Goal: Task Accomplishment & Management: Manage account settings

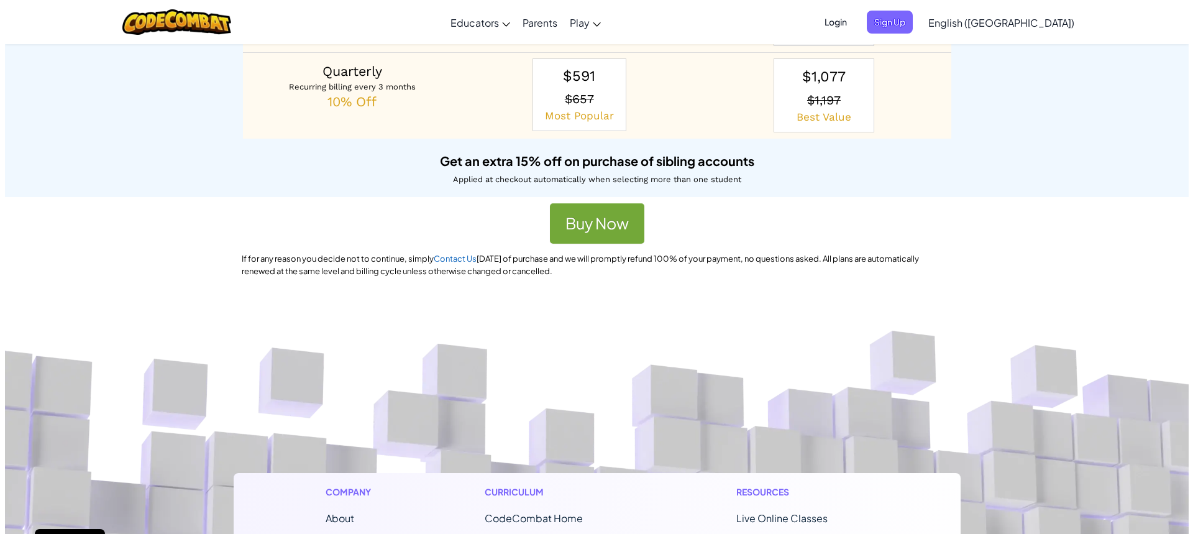
scroll to position [311, 0]
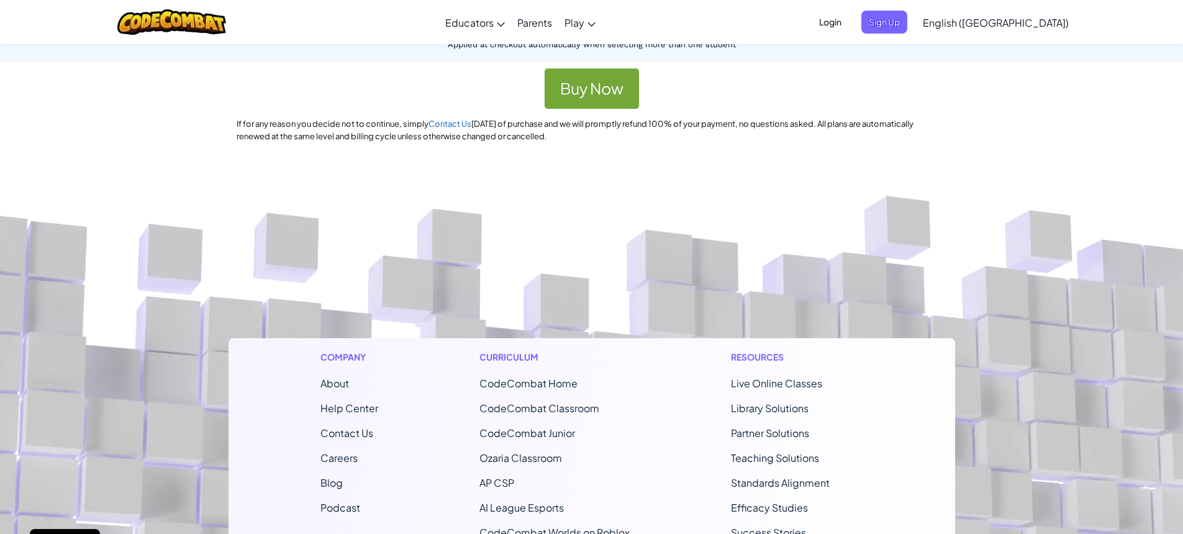
click at [566, 381] on span "CodeCombat Home" at bounding box center [529, 382] width 98 height 13
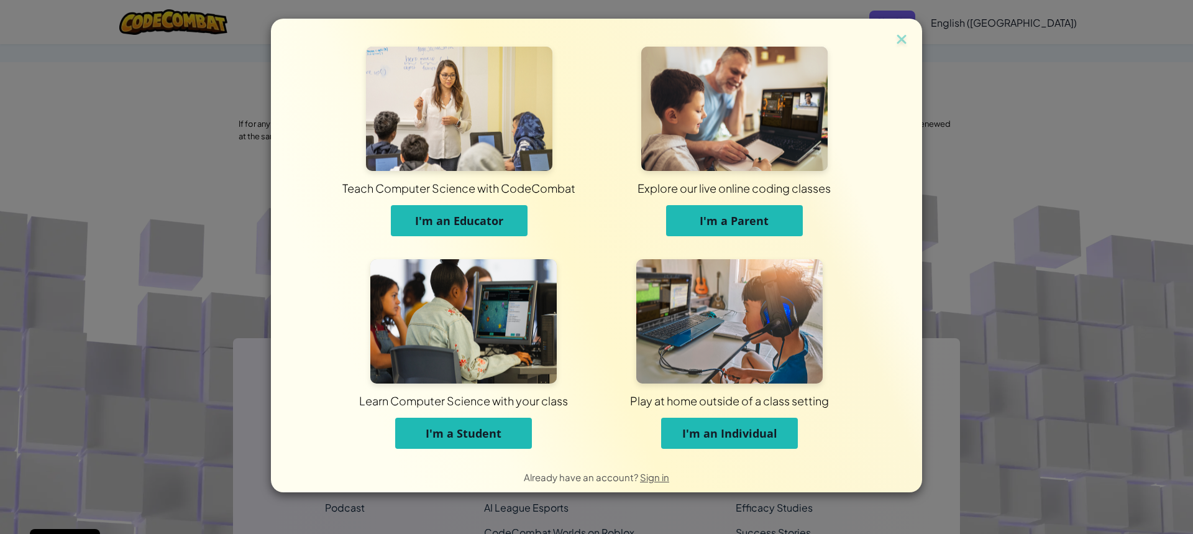
click at [774, 216] on button "I'm a Parent" at bounding box center [734, 220] width 137 height 31
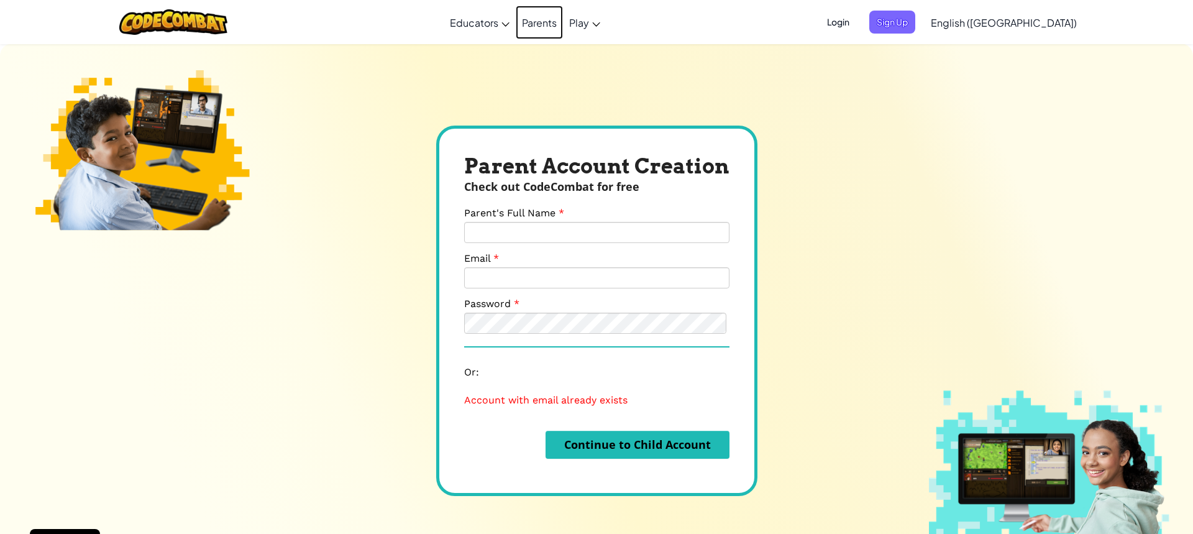
click at [563, 27] on link "Parents" at bounding box center [539, 23] width 47 height 34
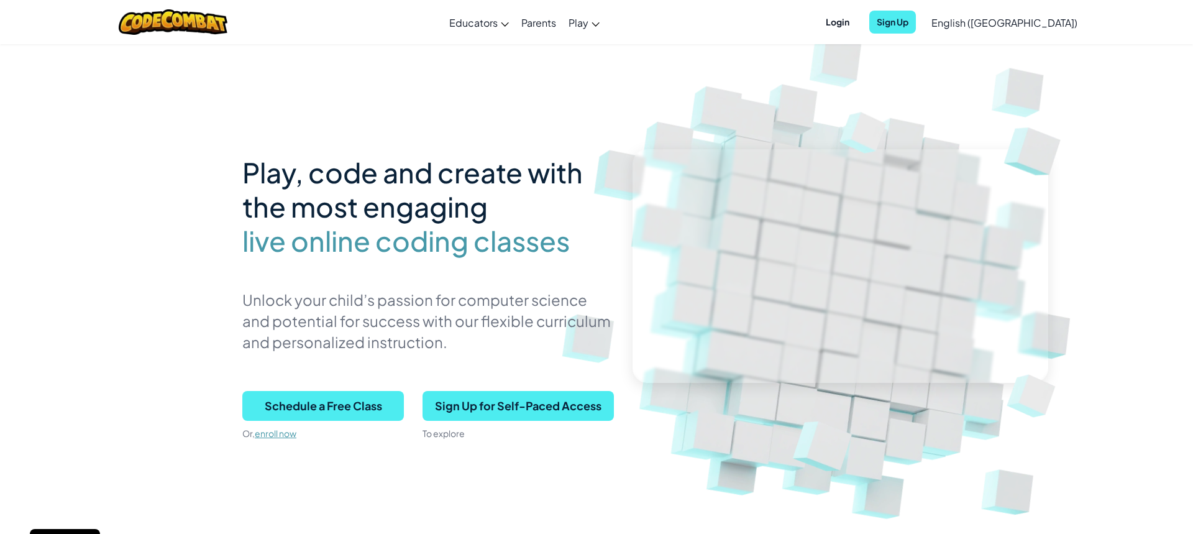
click at [857, 20] on span "Login" at bounding box center [837, 22] width 39 height 23
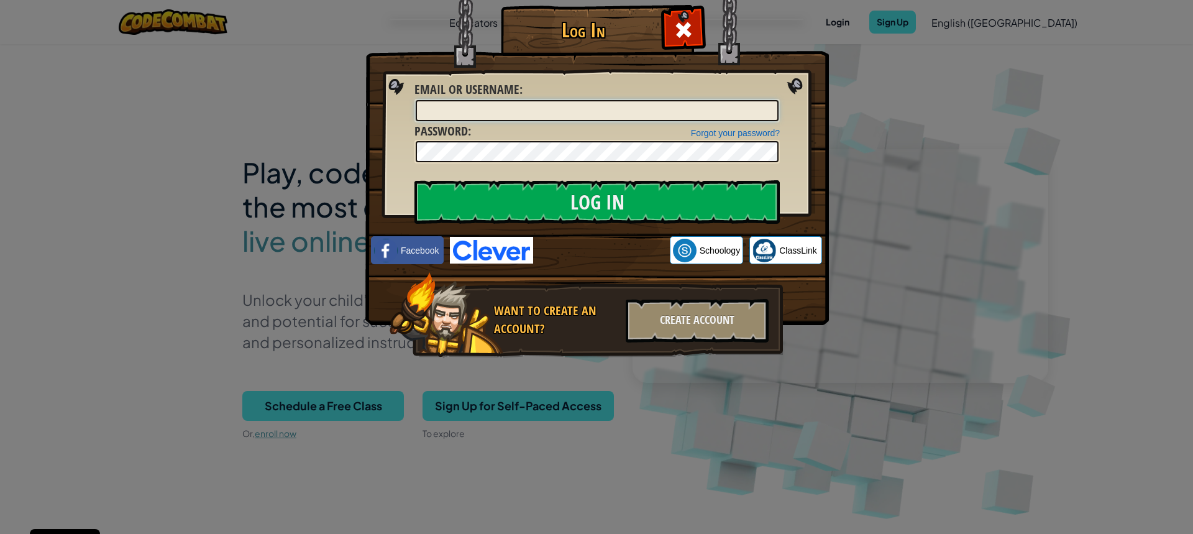
click at [486, 113] on input "Email or Username :" at bounding box center [597, 110] width 363 height 21
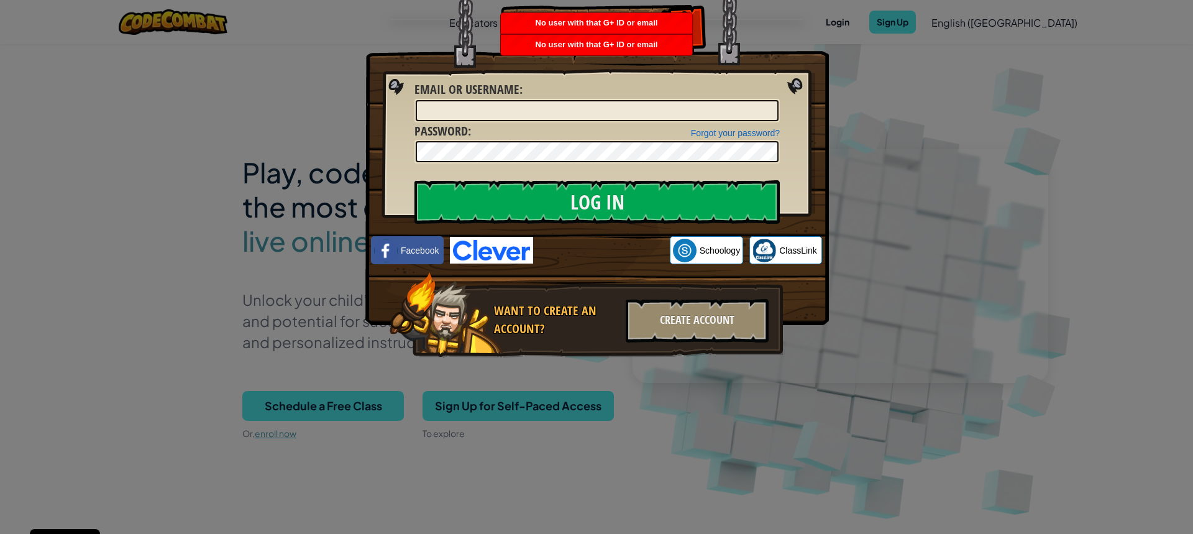
click at [986, 29] on div "Log In Unknown Error Email or Username : Forgot your password? Password : Log I…" at bounding box center [596, 267] width 1193 height 534
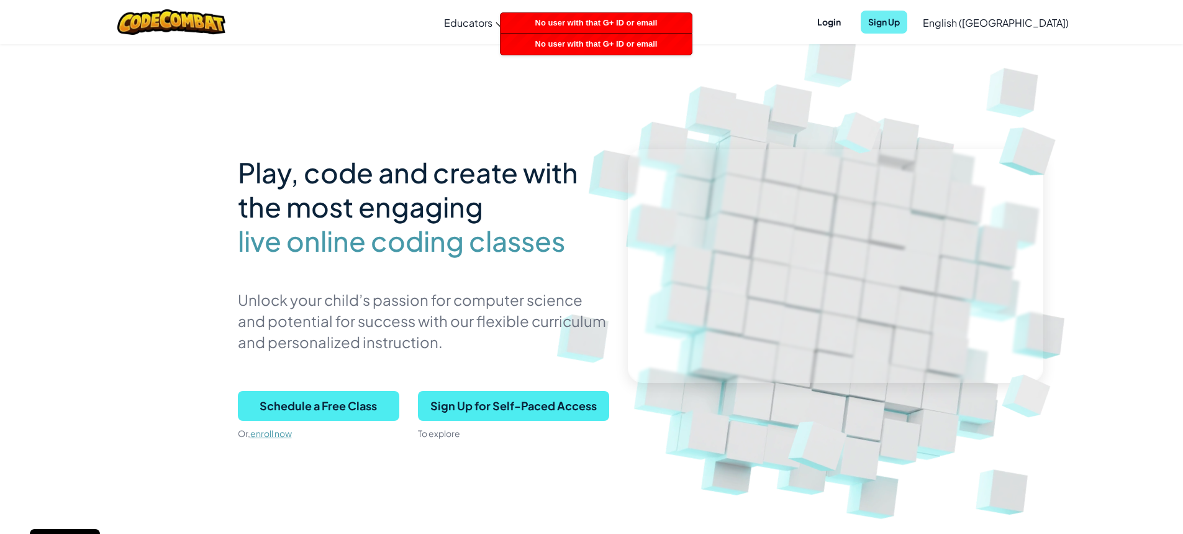
click at [908, 20] on span "Sign Up" at bounding box center [884, 22] width 47 height 23
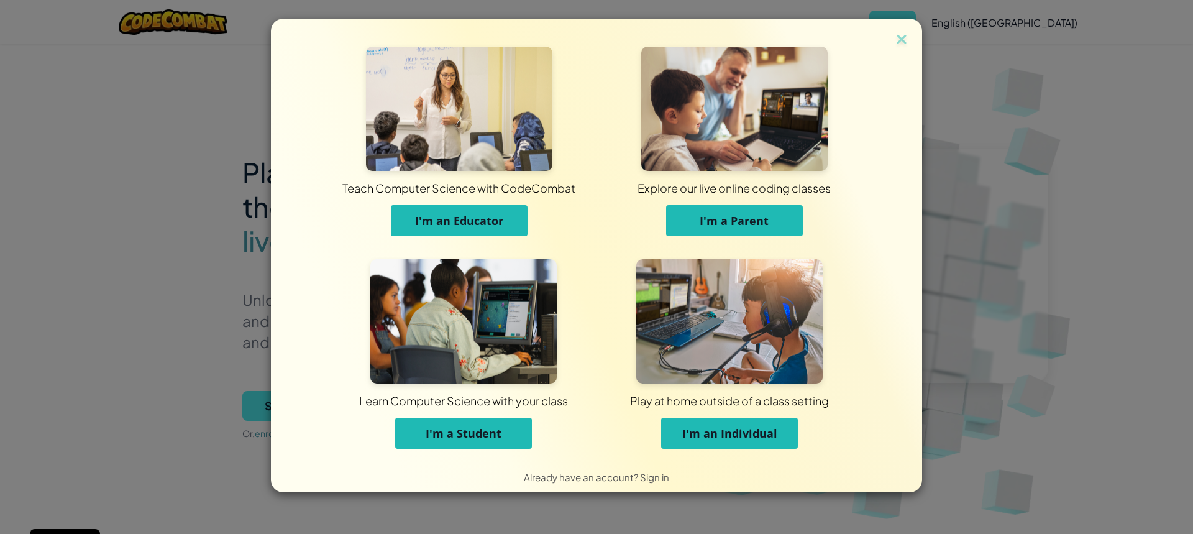
click at [757, 218] on span "I'm a Parent" at bounding box center [733, 220] width 69 height 15
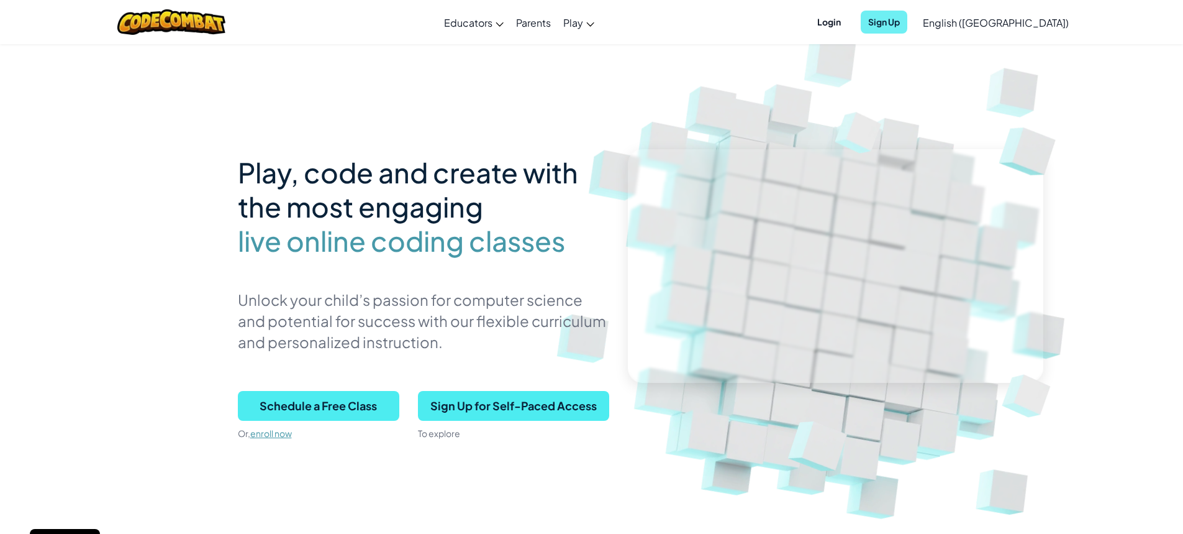
click at [908, 18] on span "Sign Up" at bounding box center [884, 22] width 47 height 23
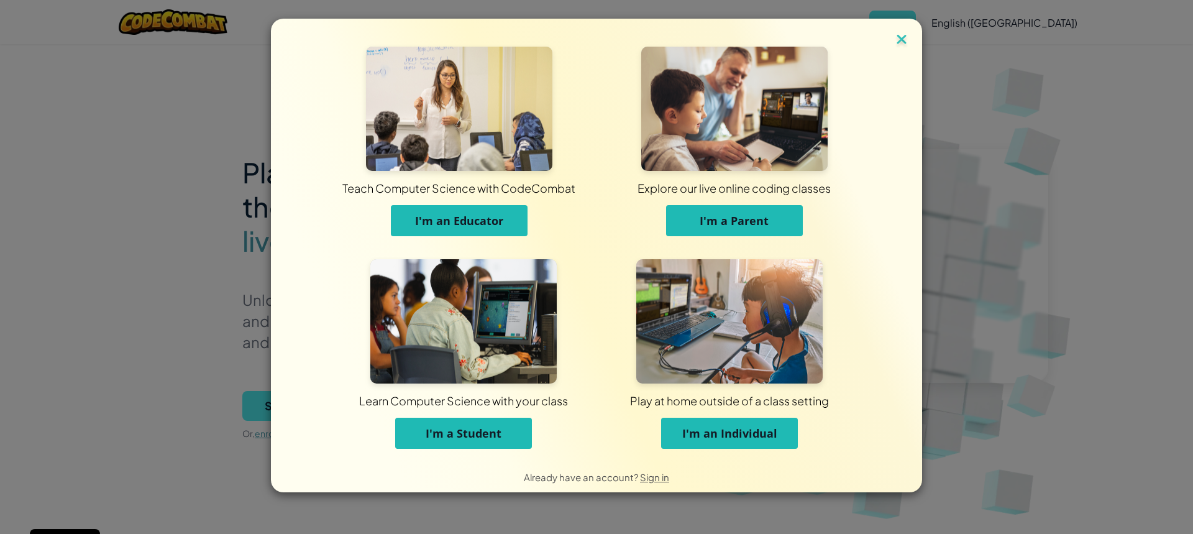
click at [900, 39] on img at bounding box center [901, 40] width 16 height 19
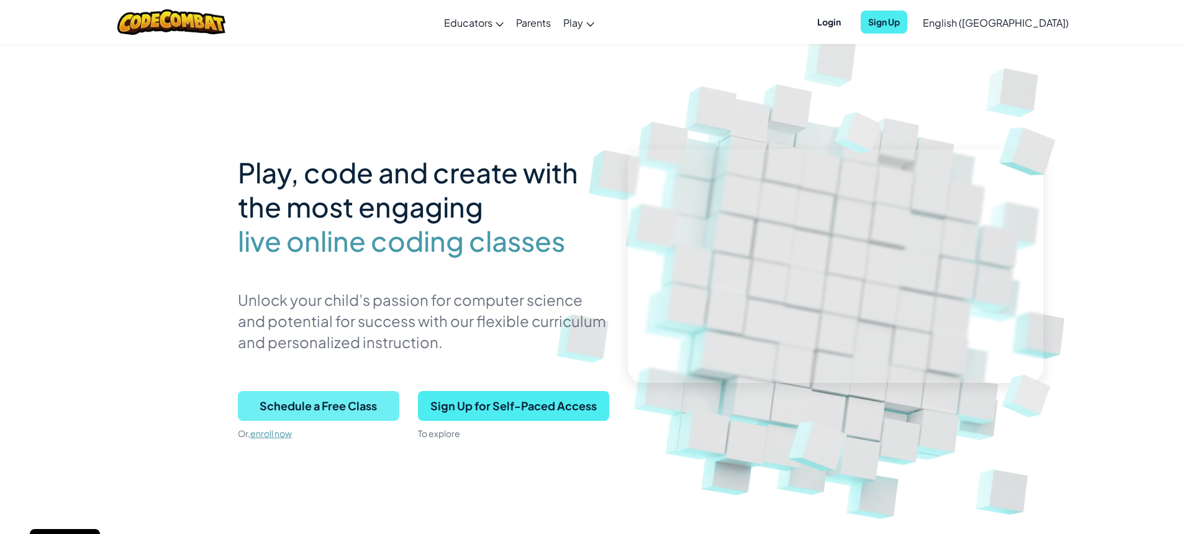
click at [343, 406] on span "Schedule a Free Class" at bounding box center [319, 406] width 162 height 30
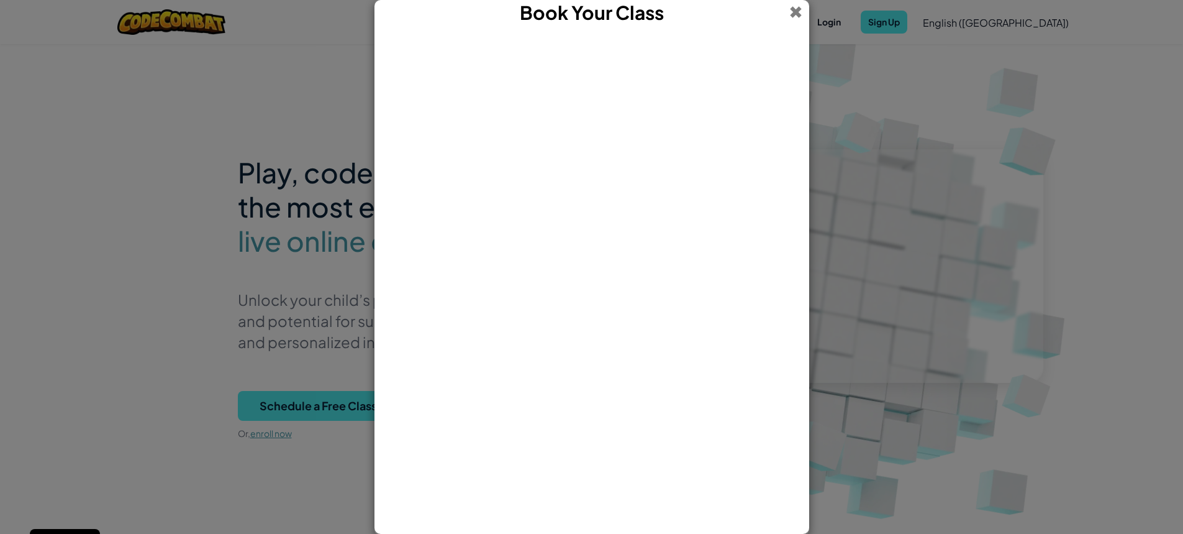
click at [795, 9] on span at bounding box center [796, 12] width 13 height 24
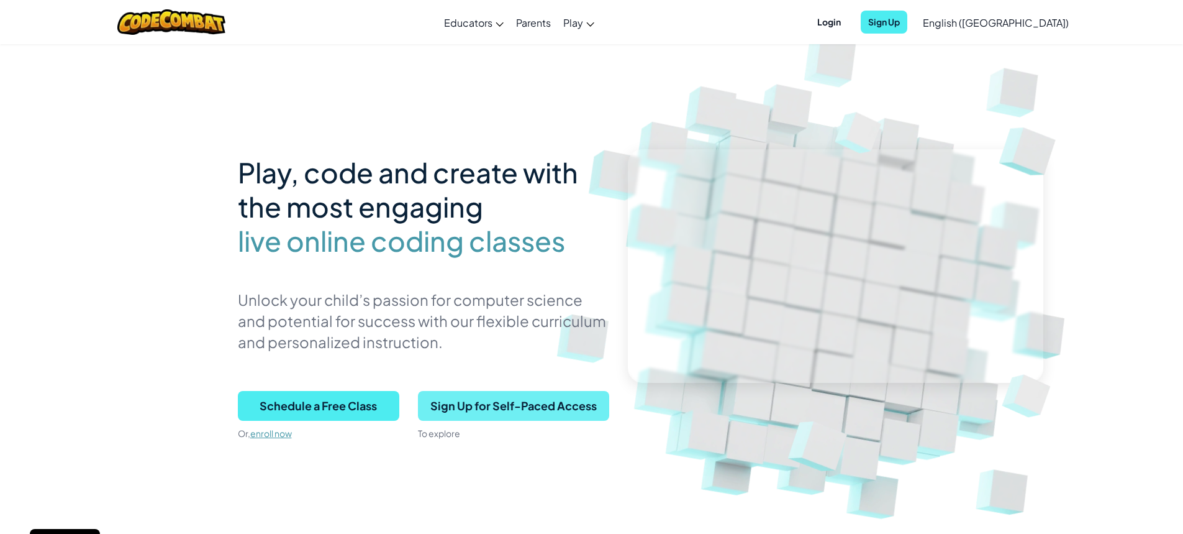
click at [491, 406] on span "Sign Up for Self-Paced Access" at bounding box center [513, 406] width 191 height 30
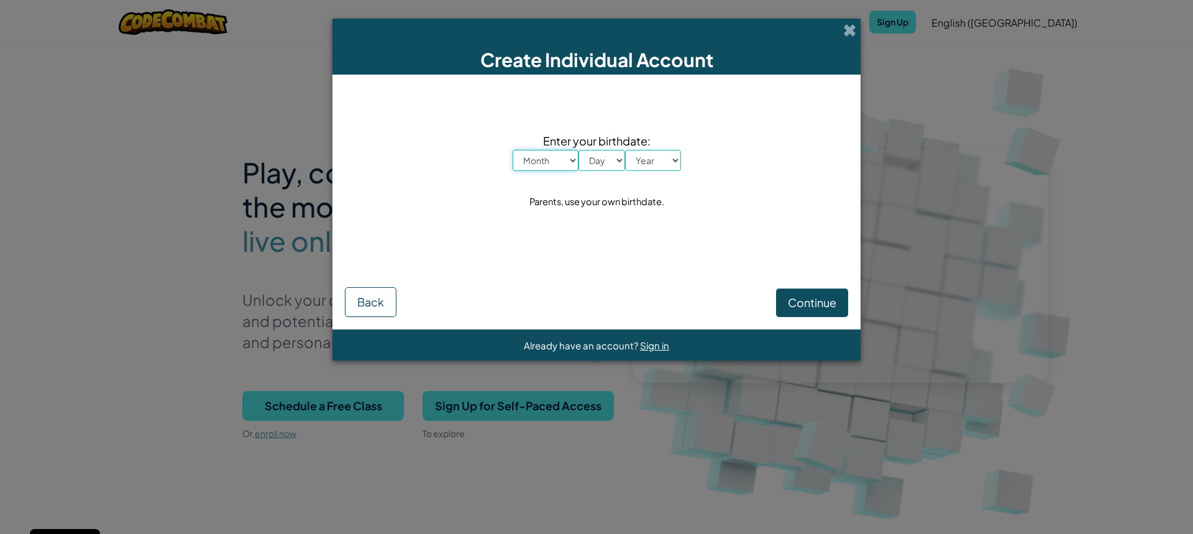
click at [573, 158] on select "Month January February March April May June July August September October Novem…" at bounding box center [545, 160] width 66 height 21
click at [574, 158] on select "Month January February March April May June July August September October Novem…" at bounding box center [545, 160] width 66 height 21
click at [611, 151] on select "Day 1 2 3 4 5 6 7 8 9 10 11 12 13 14 15 16 17 18 19 20 21 22 23 24 25 26 27 28 …" at bounding box center [601, 160] width 47 height 21
click at [614, 156] on select "Day 1 2 3 4 5 6 7 8 9 10 11 12 13 14 15 16 17 18 19 20 21 22 23 24 25 26 27 28 …" at bounding box center [601, 160] width 47 height 21
click at [850, 28] on span at bounding box center [849, 30] width 13 height 13
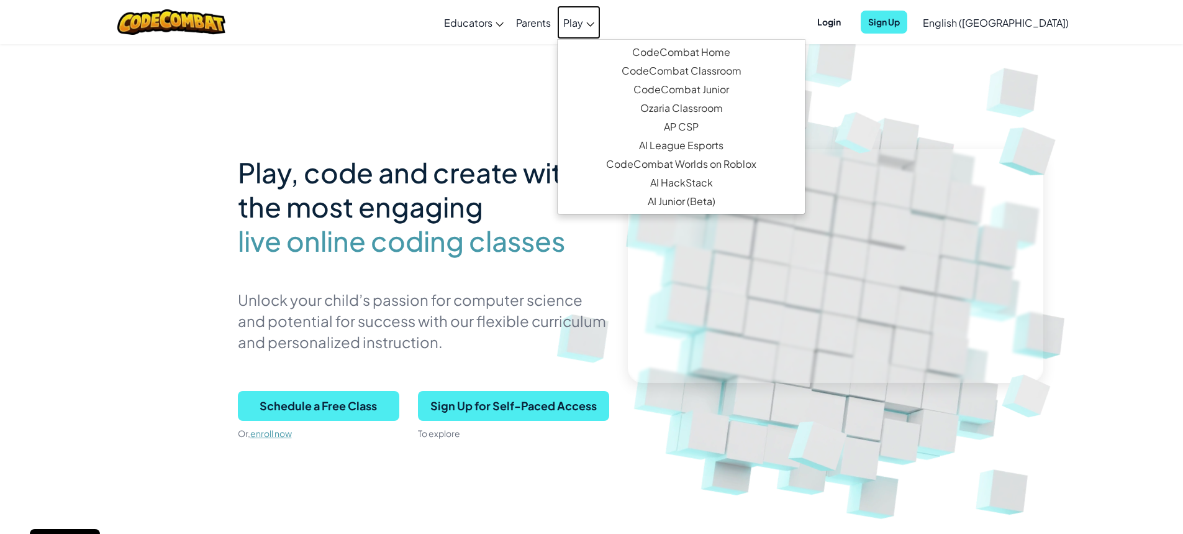
click at [594, 25] on icon at bounding box center [590, 24] width 7 height 4
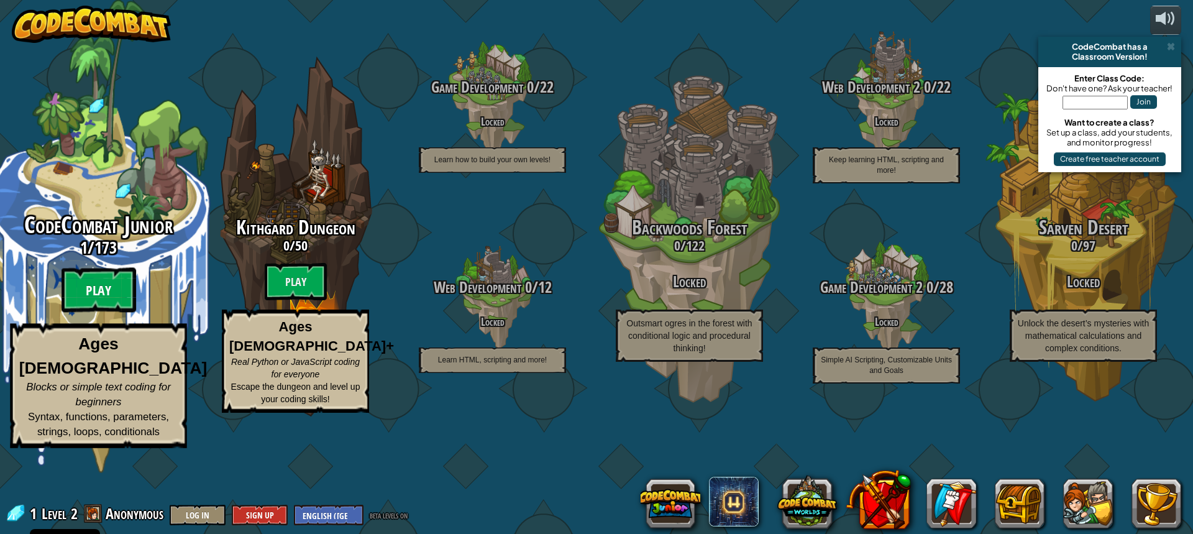
click at [94, 312] on btn "Play" at bounding box center [98, 290] width 75 height 45
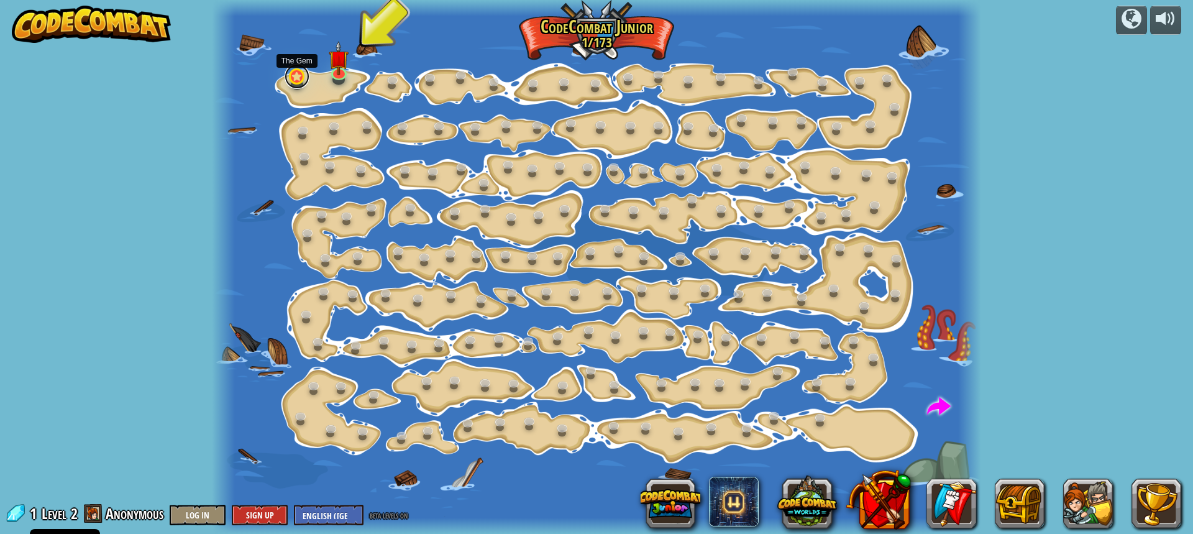
click at [294, 76] on link at bounding box center [297, 76] width 25 height 25
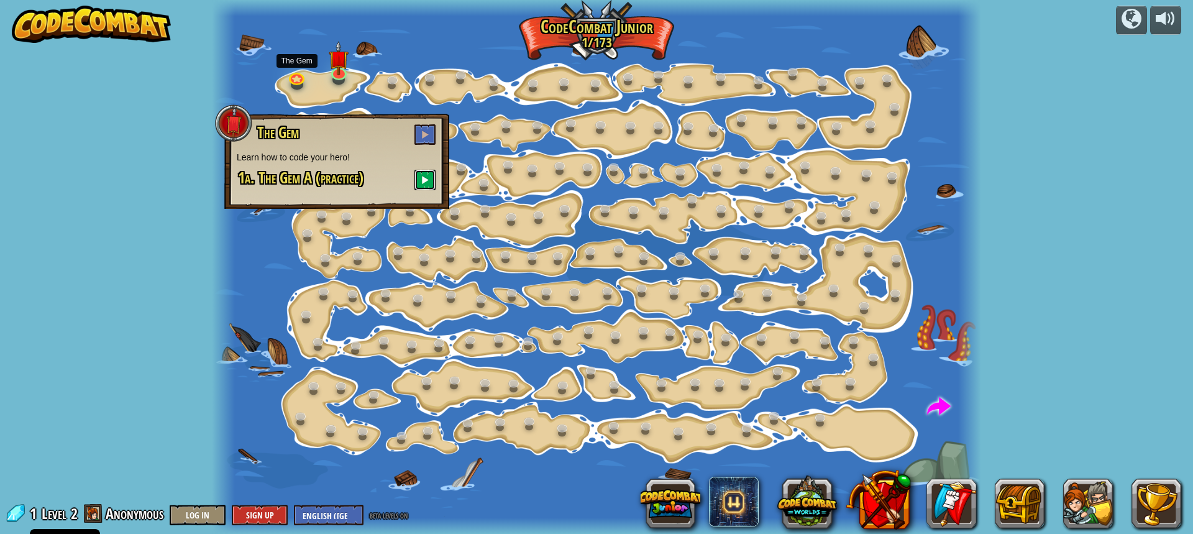
click at [423, 174] on button at bounding box center [424, 180] width 21 height 20
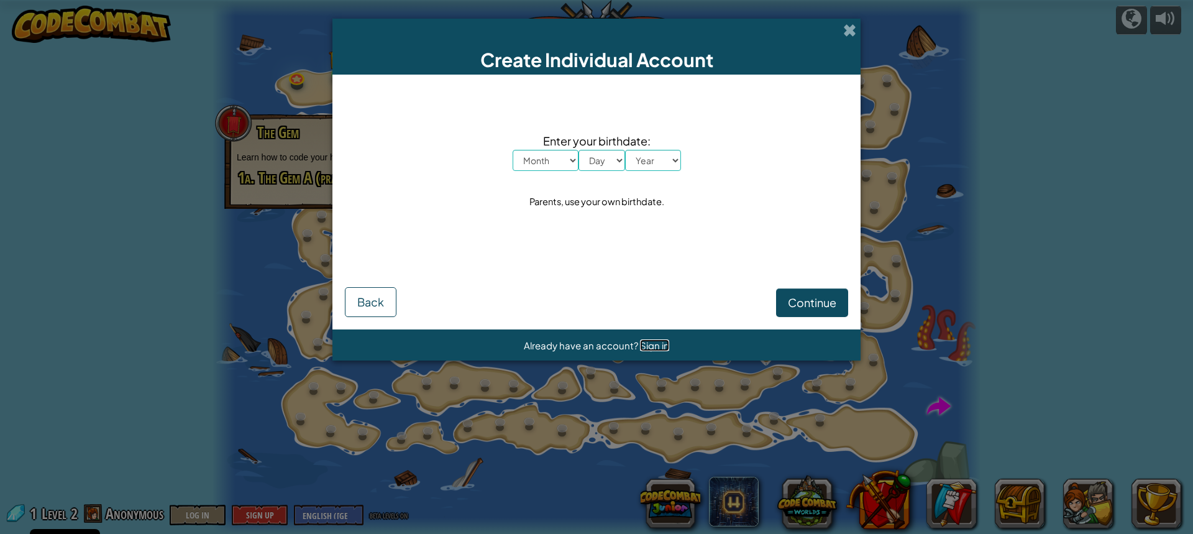
click at [656, 344] on span "Sign in" at bounding box center [654, 345] width 29 height 12
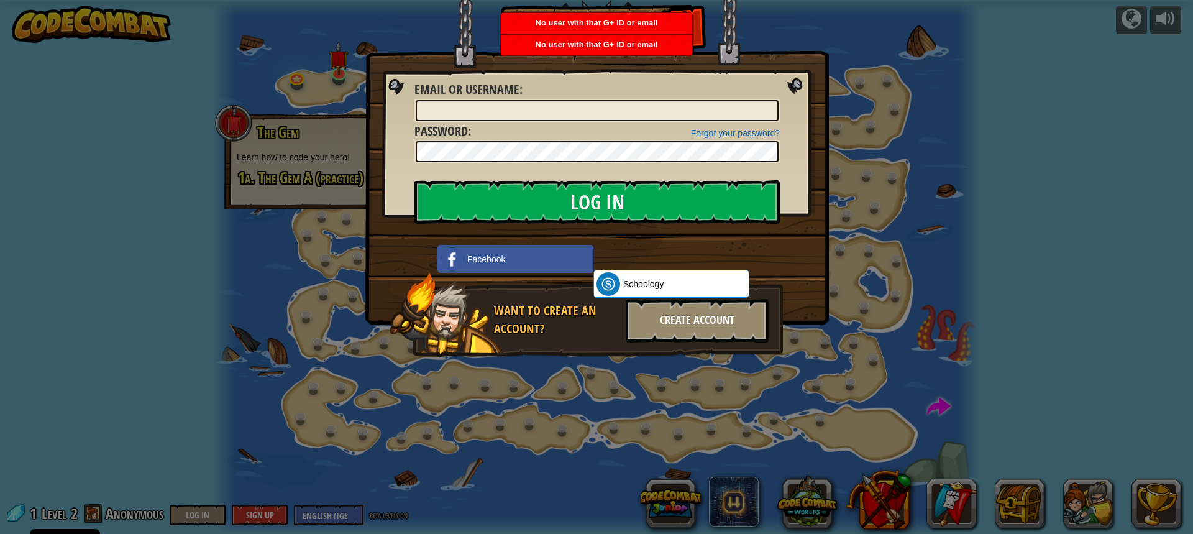
click at [703, 318] on div "Create Account" at bounding box center [697, 320] width 143 height 43
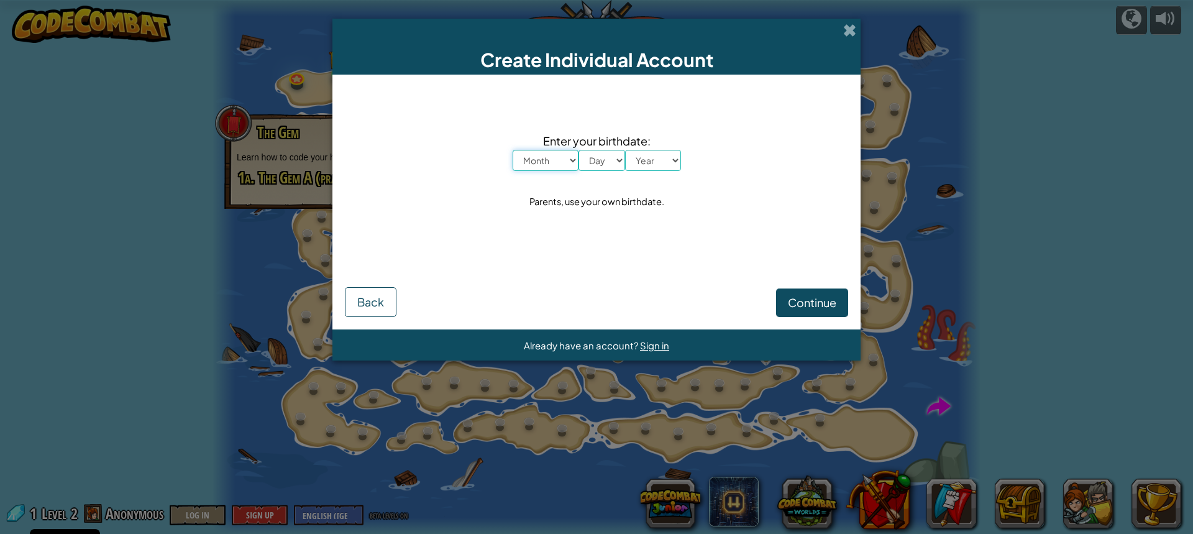
click at [568, 157] on select "Month January February March April May June July August September October Novem…" at bounding box center [545, 160] width 66 height 21
select select "4"
click at [512, 150] on select "Month January February March April May June July August September October Novem…" at bounding box center [545, 160] width 66 height 21
click at [614, 160] on select "Day 1 2 3 4 5 6 7 8 9 10 11 12 13 14 15 16 17 18 19 20 21 22 23 24 25 26 27 28 …" at bounding box center [601, 160] width 47 height 21
select select "21"
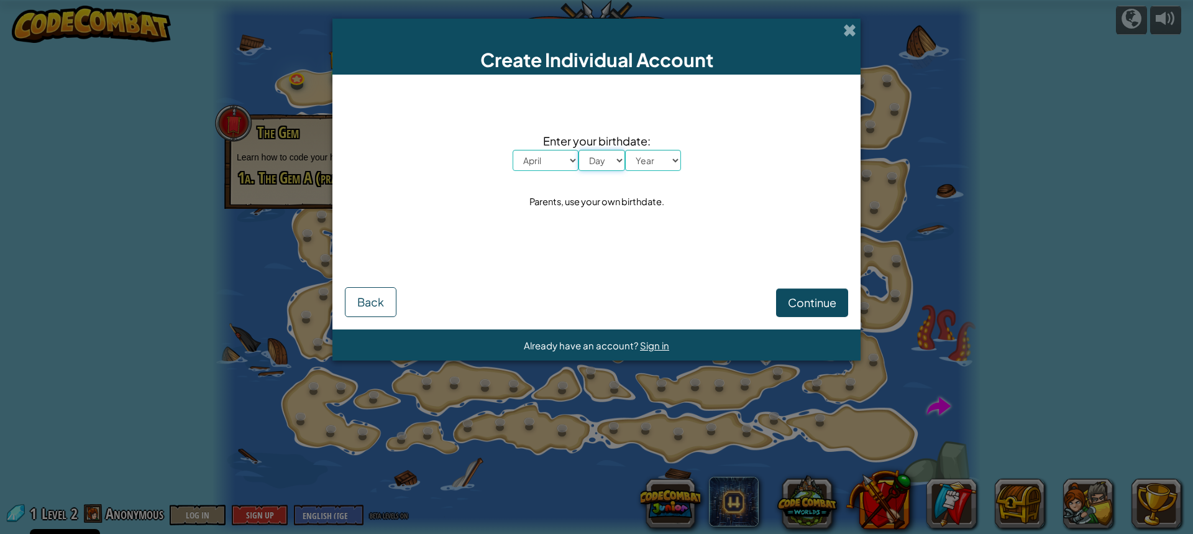
click at [578, 150] on select "Day 1 2 3 4 5 6 7 8 9 10 11 12 13 14 15 16 17 18 19 20 21 22 23 24 25 26 27 28 …" at bounding box center [601, 160] width 47 height 21
click at [672, 162] on select "Year 2025 2024 2023 2022 2021 2020 2019 2018 2017 2016 2015 2014 2013 2012 2011…" at bounding box center [653, 160] width 56 height 21
select select "1977"
click at [625, 150] on select "Year 2025 2024 2023 2022 2021 2020 2019 2018 2017 2016 2015 2014 2013 2012 2011…" at bounding box center [653, 160] width 56 height 21
click at [825, 298] on span "Continue" at bounding box center [812, 302] width 48 height 14
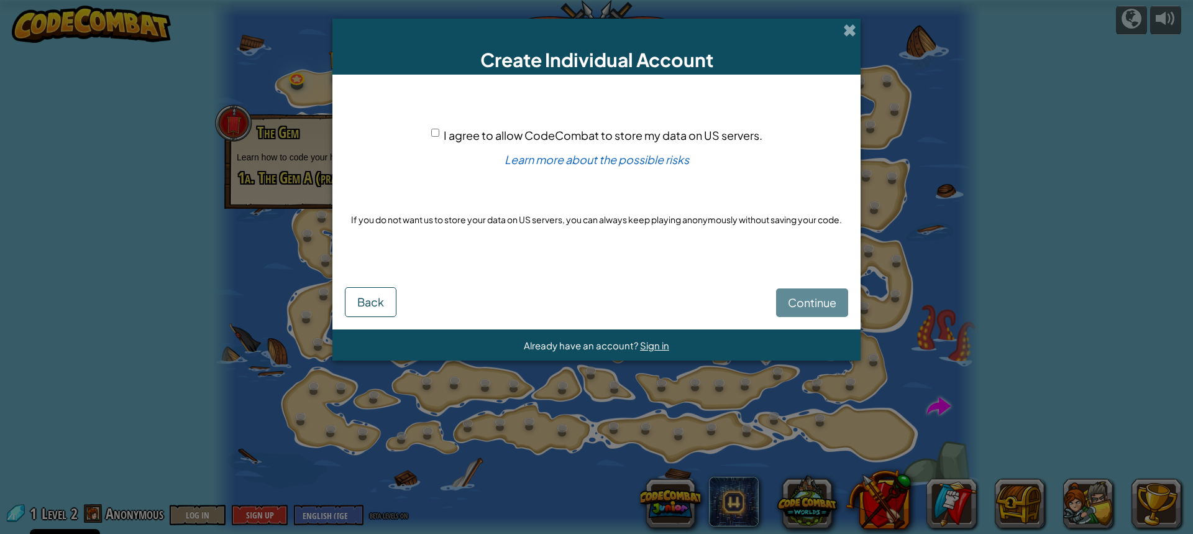
click at [476, 135] on span "I agree to allow CodeCombat to store my data on US servers." at bounding box center [603, 135] width 319 height 14
click at [439, 135] on input "I agree to allow CodeCombat to store my data on US servers." at bounding box center [435, 133] width 8 height 8
checkbox input "true"
click at [811, 303] on span "Continue" at bounding box center [812, 302] width 48 height 14
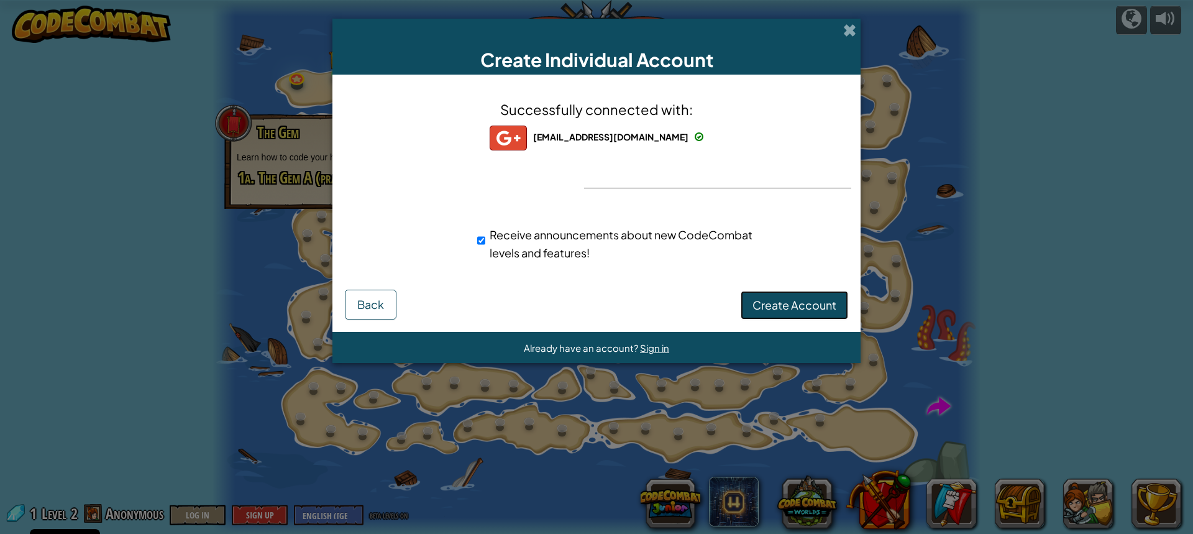
click at [806, 301] on span "Create Account" at bounding box center [794, 305] width 84 height 14
click at [787, 301] on button "Create Account" at bounding box center [793, 305] width 107 height 29
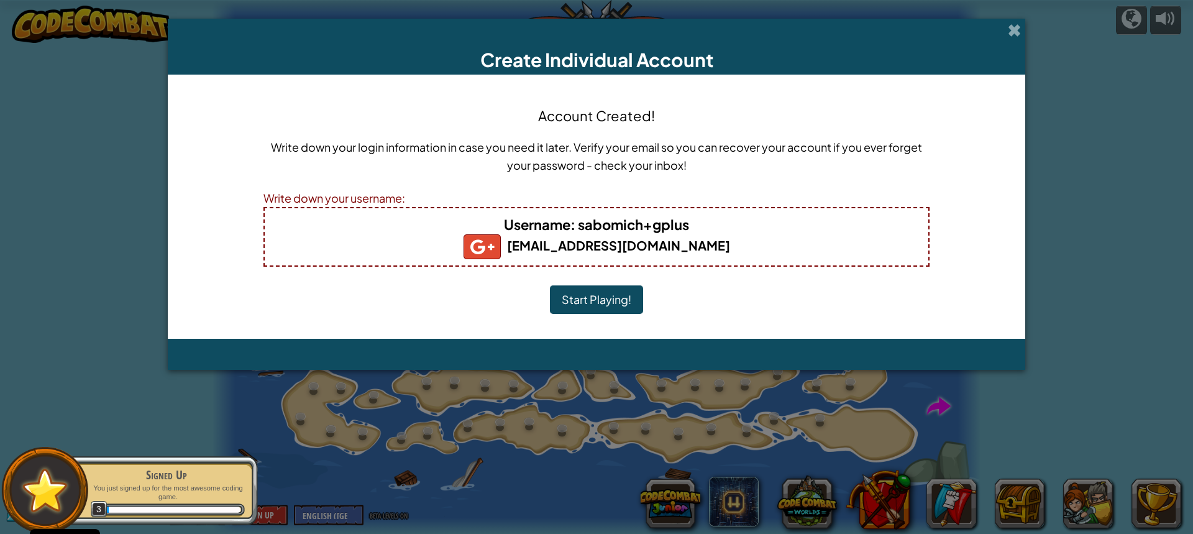
click at [606, 224] on b "Username : sabomich+gplus" at bounding box center [596, 224] width 185 height 17
drag, startPoint x: 645, startPoint y: 228, endPoint x: 724, endPoint y: 230, distance: 78.9
click at [724, 230] on h4 "Username : sabomich+gplus" at bounding box center [596, 224] width 639 height 20
click at [364, 227] on h4 "Username : sabomich+gplus" at bounding box center [596, 224] width 639 height 20
click at [376, 198] on div "Write down your username:" at bounding box center [596, 198] width 666 height 18
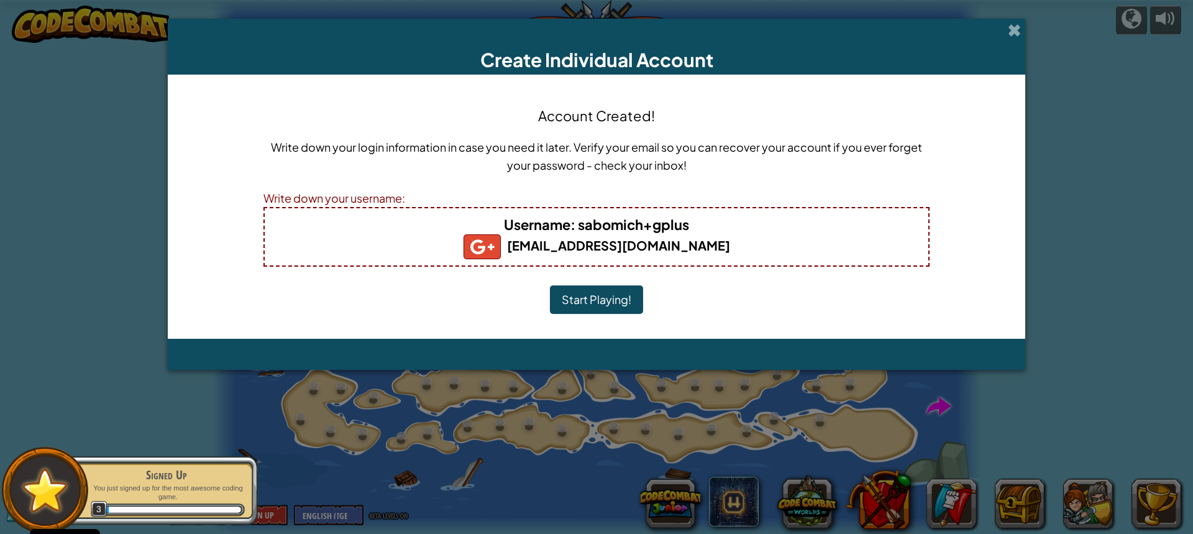
click at [522, 213] on div "Username : sabomich+gplus sabomich@gmail.com" at bounding box center [596, 237] width 666 height 60
click at [619, 229] on b "Username : sabomich+gplus" at bounding box center [596, 224] width 185 height 17
click at [581, 225] on b "Username : sabomich+gplus" at bounding box center [596, 224] width 185 height 17
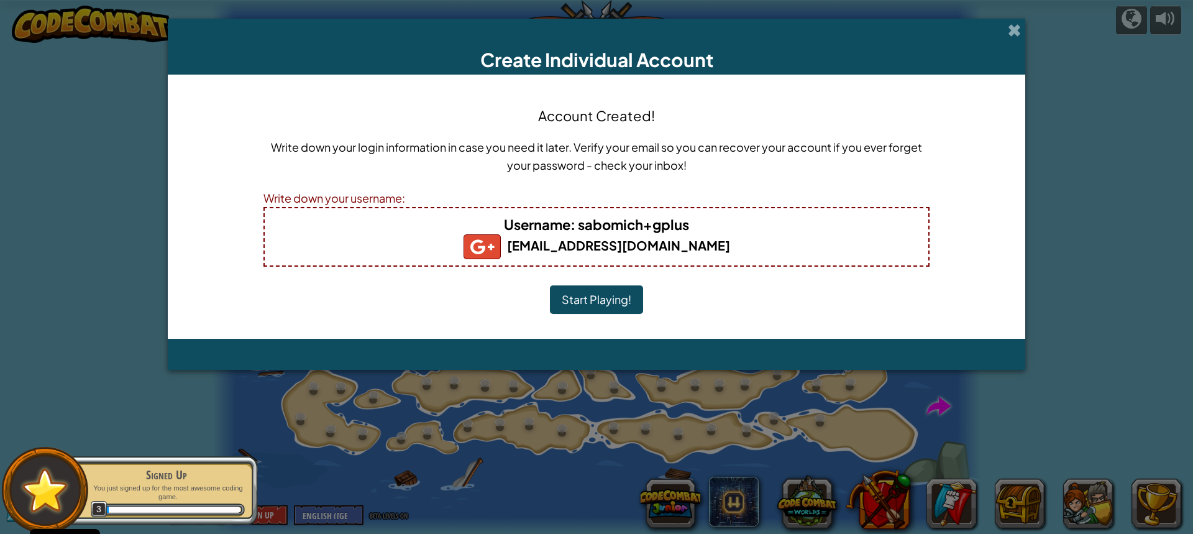
drag, startPoint x: 575, startPoint y: 248, endPoint x: 571, endPoint y: 244, distance: 6.6
click at [576, 248] on b "sabomich@gmail.com" at bounding box center [596, 245] width 266 height 16
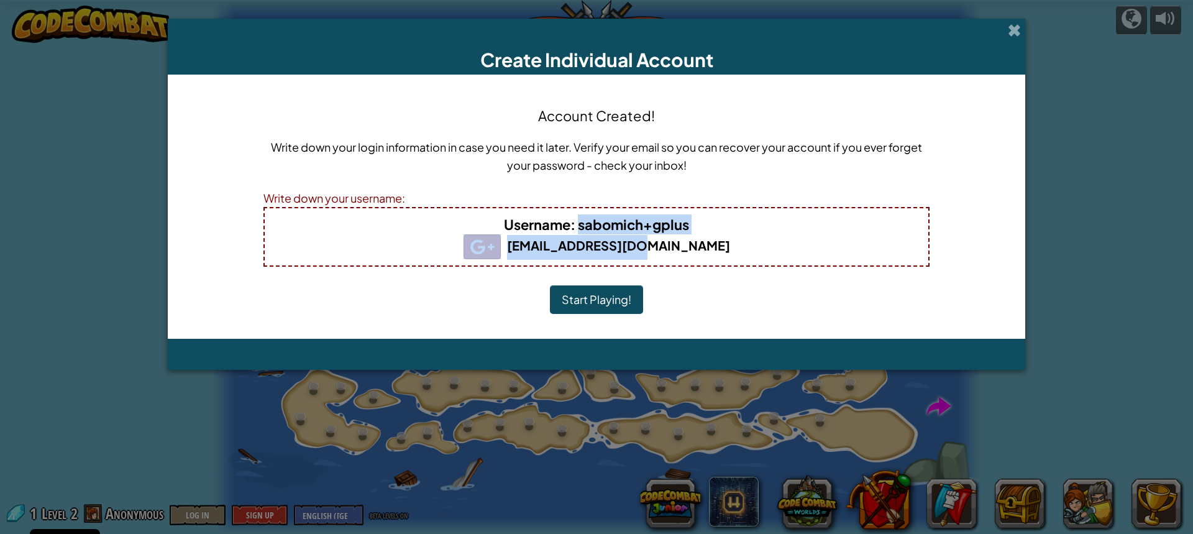
drag, startPoint x: 580, startPoint y: 221, endPoint x: 795, endPoint y: 245, distance: 216.4
click at [795, 245] on div "Username : sabomich+gplus sabomich@gmail.com" at bounding box center [596, 237] width 666 height 60
click at [735, 260] on div "Username : sabomich+gplus sabomich@gmail.com" at bounding box center [596, 237] width 666 height 60
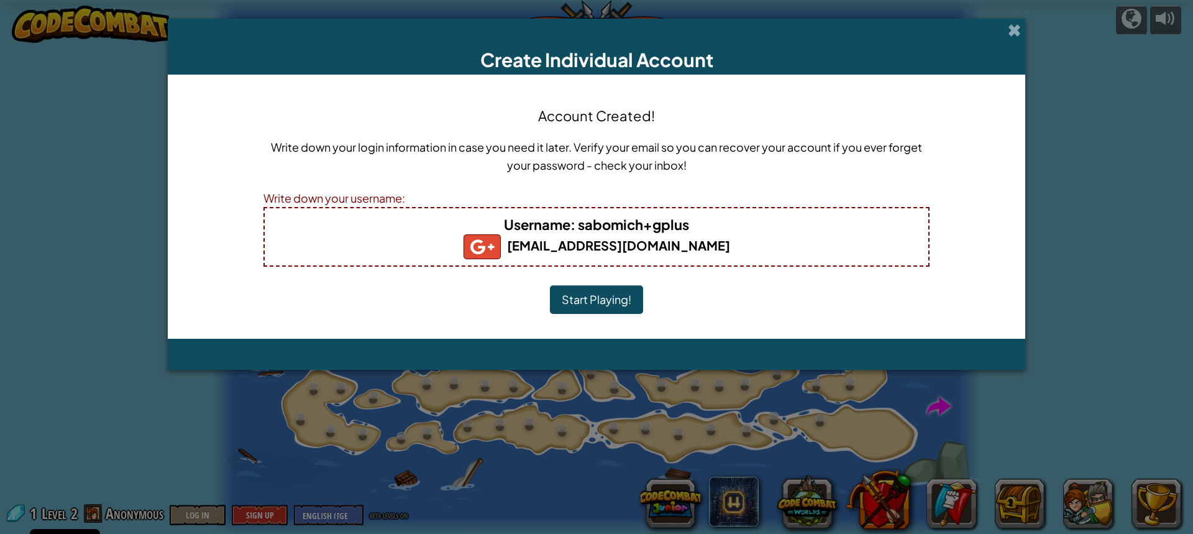
click at [361, 199] on div "Write down your username:" at bounding box center [596, 198] width 666 height 18
click at [440, 205] on div "Write down your username:" at bounding box center [596, 198] width 666 height 18
click at [411, 189] on div "Write down your username:" at bounding box center [596, 198] width 666 height 18
click at [440, 195] on div "Write down your username:" at bounding box center [596, 198] width 666 height 18
click at [574, 249] on b "sabomich@gmail.com" at bounding box center [596, 245] width 266 height 16
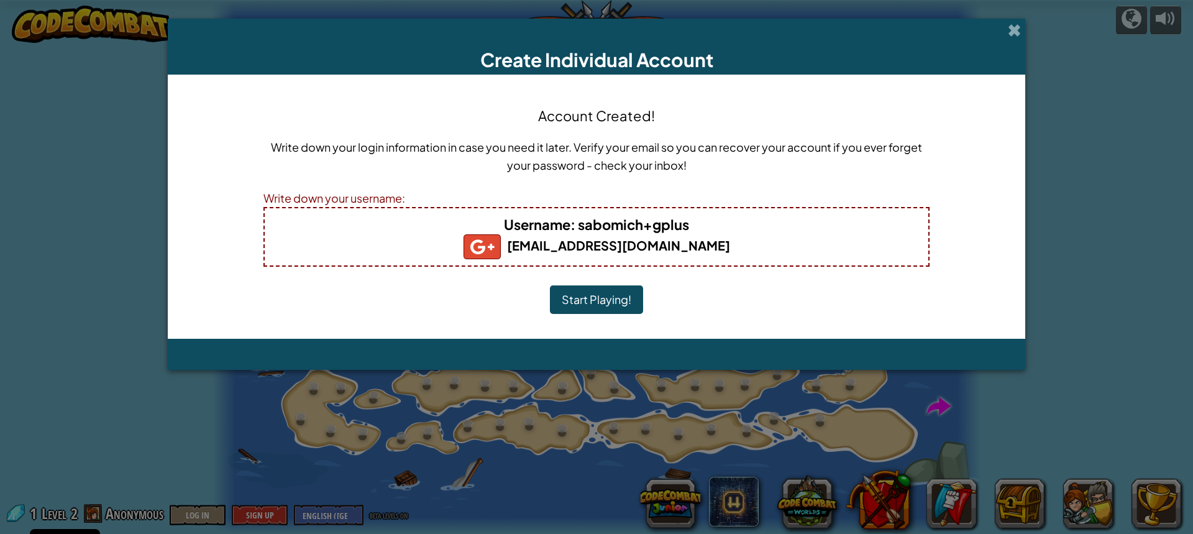
click at [604, 225] on b "Username : sabomich+gplus" at bounding box center [596, 224] width 185 height 17
click at [755, 237] on h5 "sabomich@gmail.com" at bounding box center [596, 246] width 639 height 25
click at [552, 221] on span "Username" at bounding box center [537, 224] width 66 height 17
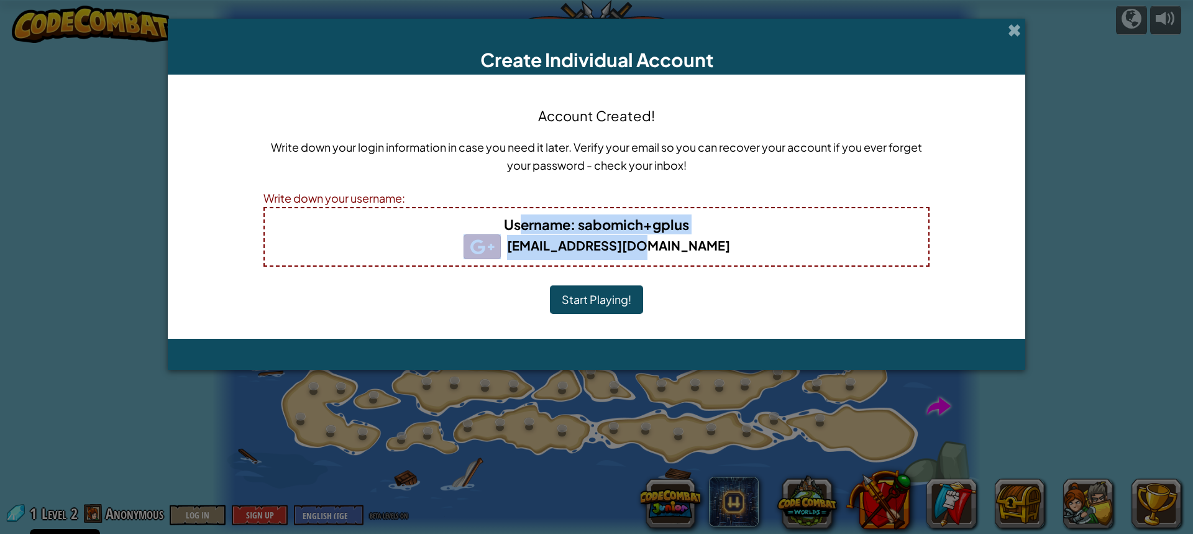
drag, startPoint x: 521, startPoint y: 219, endPoint x: 757, endPoint y: 239, distance: 236.9
click at [757, 239] on div "Username : sabomich+gplus sabomich@gmail.com" at bounding box center [596, 237] width 666 height 60
click at [749, 233] on h4 "Username : sabomich+gplus" at bounding box center [596, 224] width 639 height 20
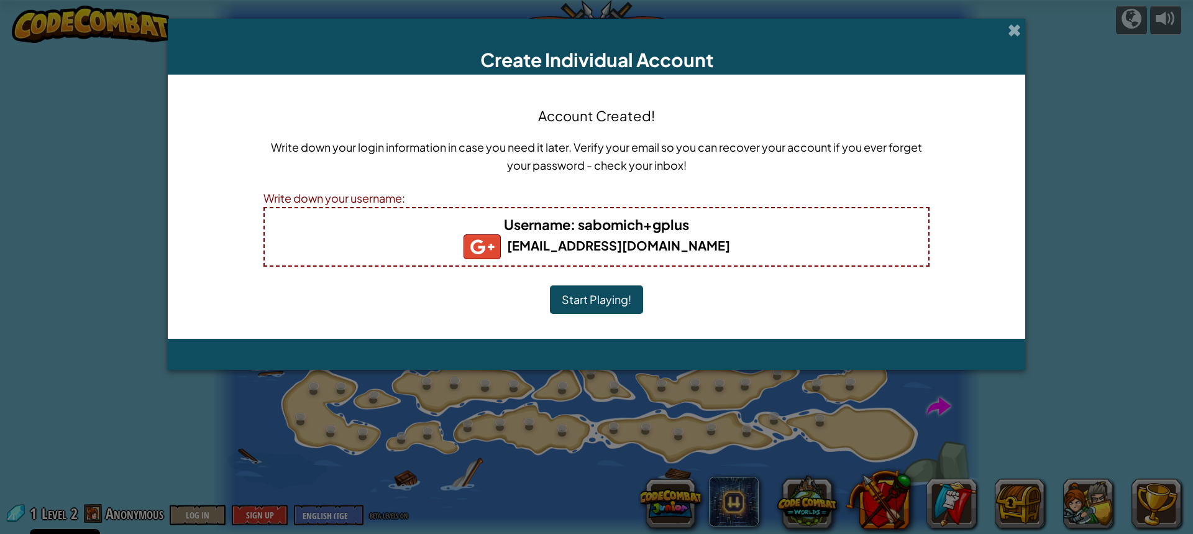
click at [586, 222] on b "Username : sabomich+gplus" at bounding box center [596, 224] width 185 height 17
click at [596, 224] on b "Username : sabomich+gplus" at bounding box center [596, 224] width 185 height 17
click at [702, 229] on h4 "Username : sabomich+gplus" at bounding box center [596, 224] width 639 height 20
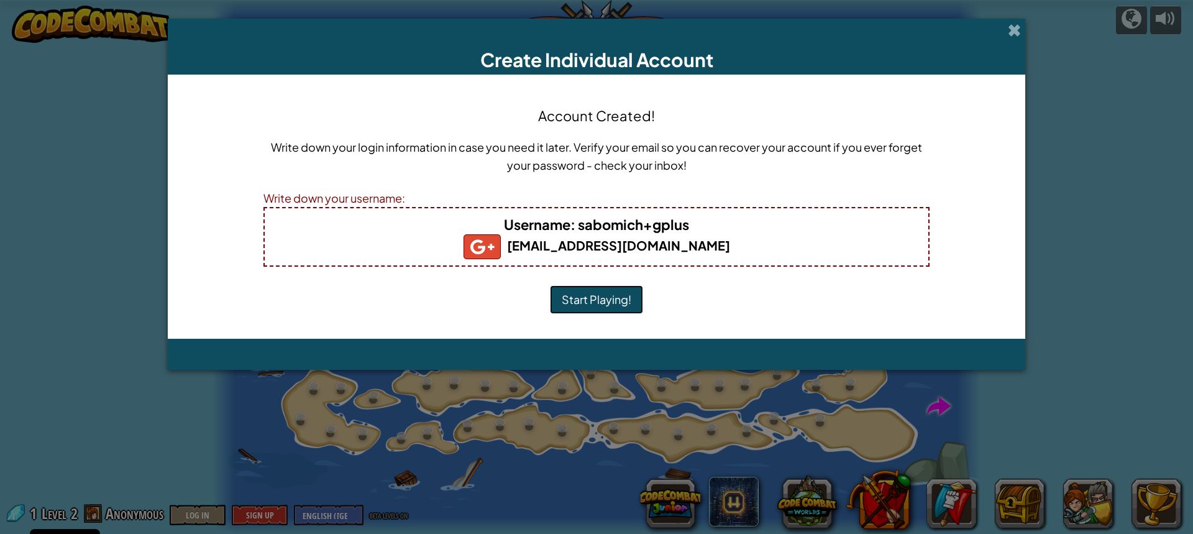
click at [577, 294] on button "Start Playing!" at bounding box center [596, 299] width 93 height 29
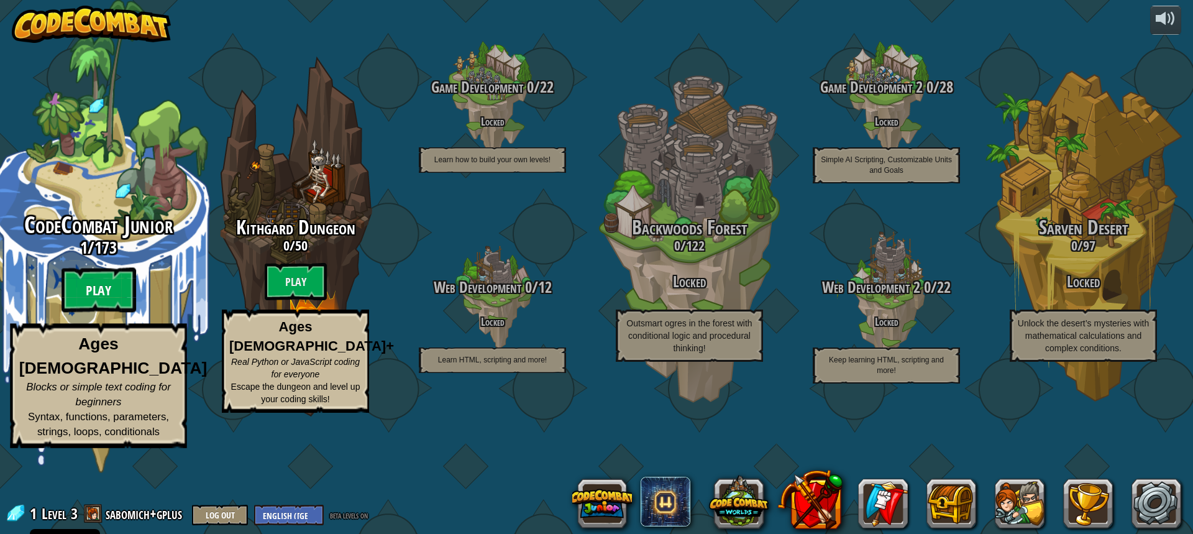
click at [95, 312] on btn "Play" at bounding box center [98, 290] width 75 height 45
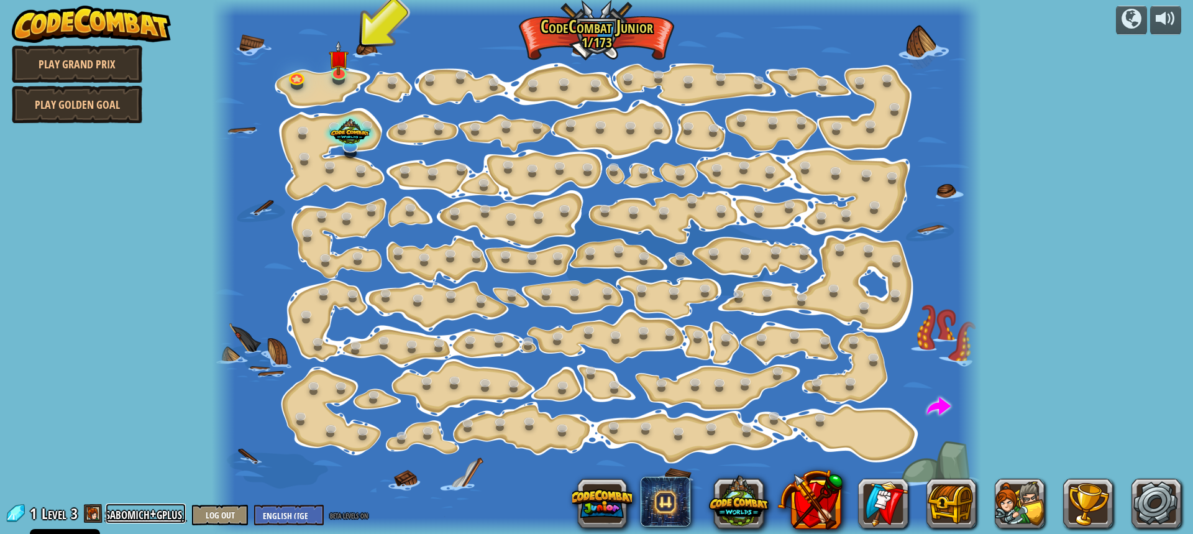
click at [148, 512] on link "sabomich+gplus" at bounding box center [146, 513] width 80 height 20
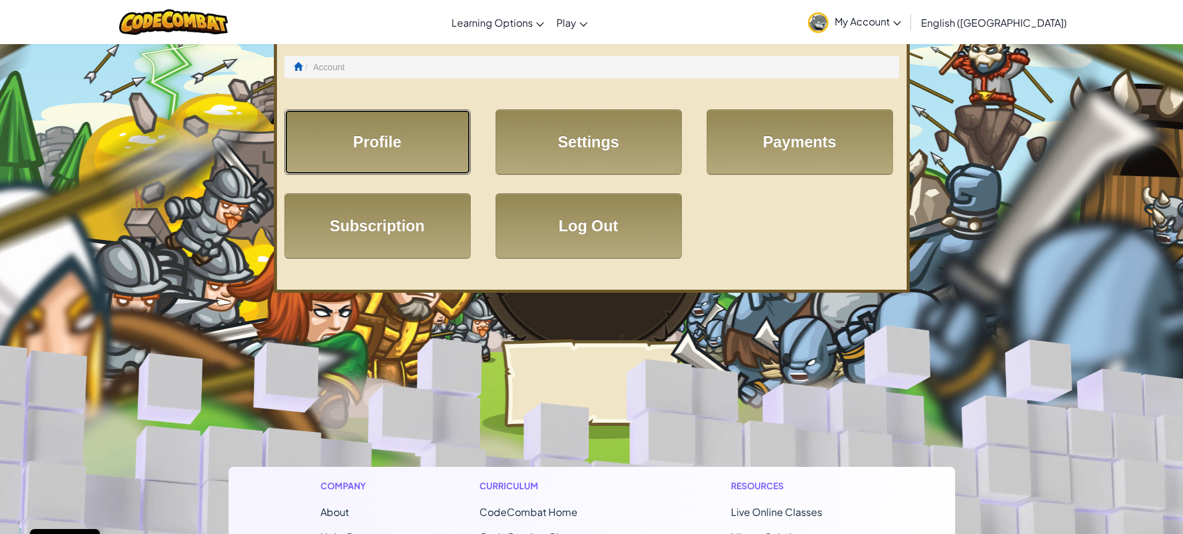
click at [383, 135] on link "Profile" at bounding box center [378, 141] width 186 height 65
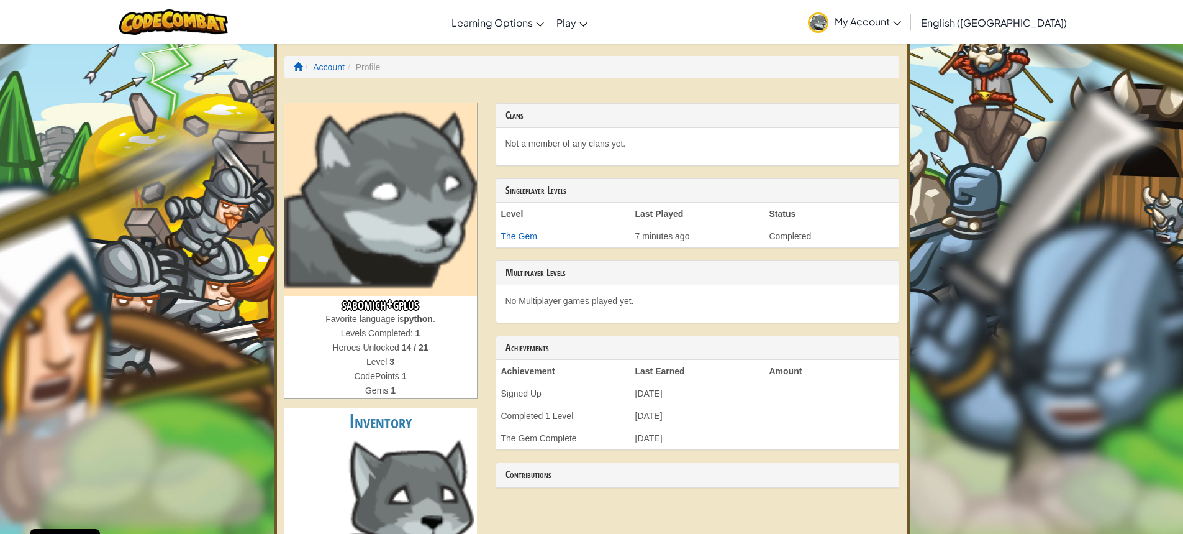
click at [404, 306] on h3 "sabomich+gplus" at bounding box center [381, 304] width 193 height 17
click at [908, 29] on link "My Account" at bounding box center [855, 21] width 106 height 39
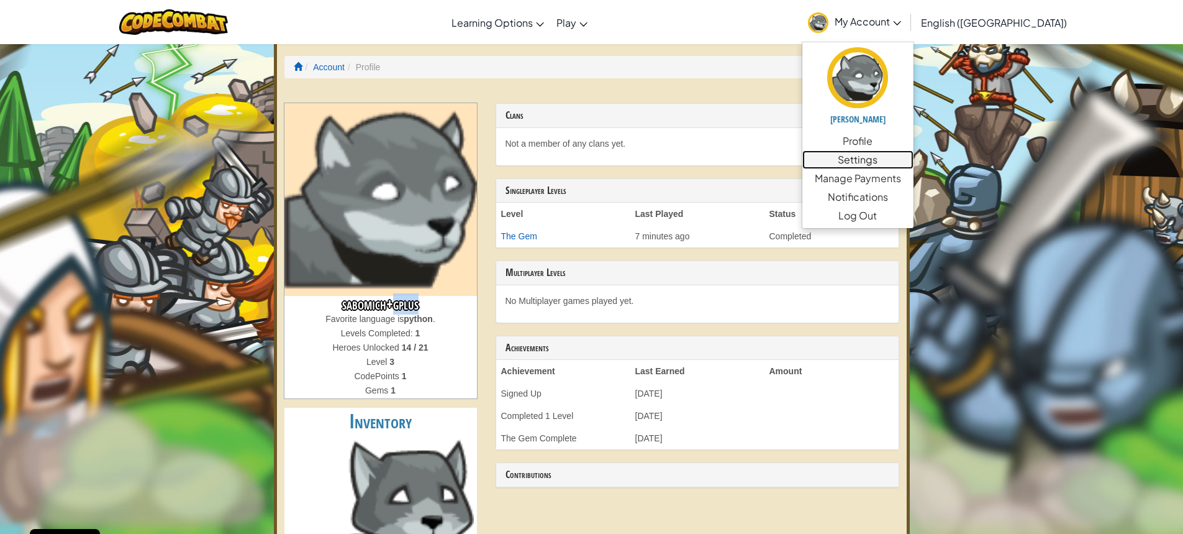
click at [914, 155] on link "Settings" at bounding box center [858, 159] width 111 height 19
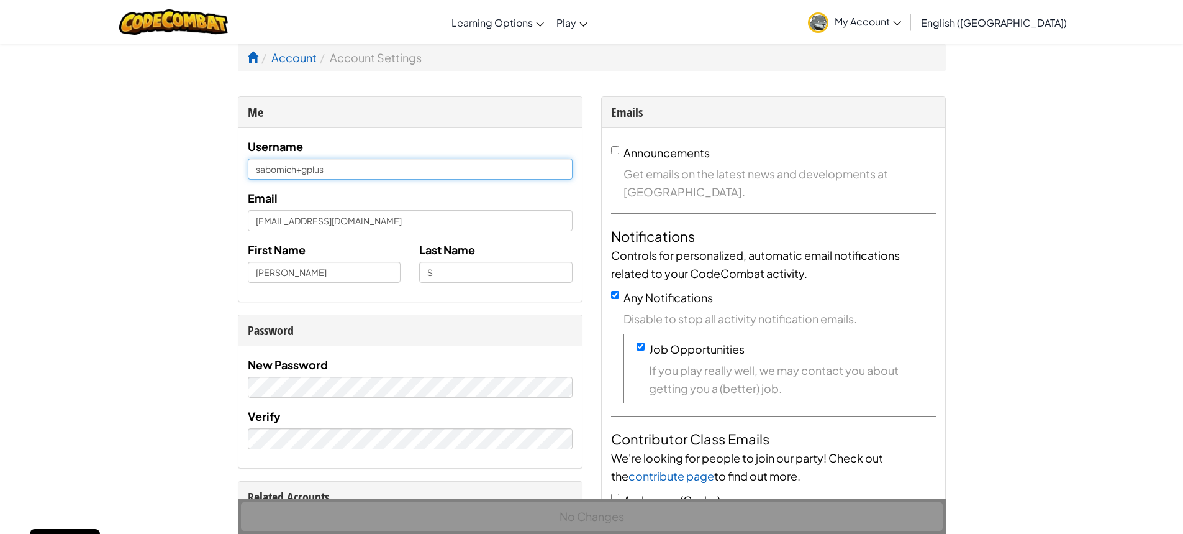
drag, startPoint x: 353, startPoint y: 167, endPoint x: 220, endPoint y: 158, distance: 133.9
click at [233, 152] on div "Me Username sabomich+gplus Email sabomich@gmail.com First Name Michal Last Name…" at bounding box center [410, 514] width 363 height 837
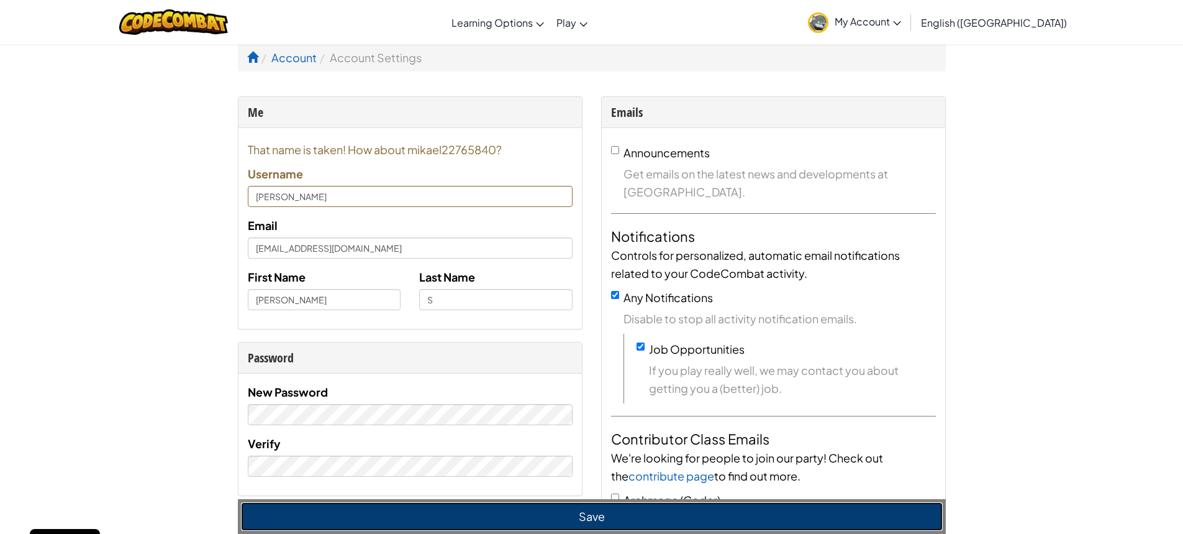
click at [563, 506] on button "Save" at bounding box center [592, 516] width 702 height 29
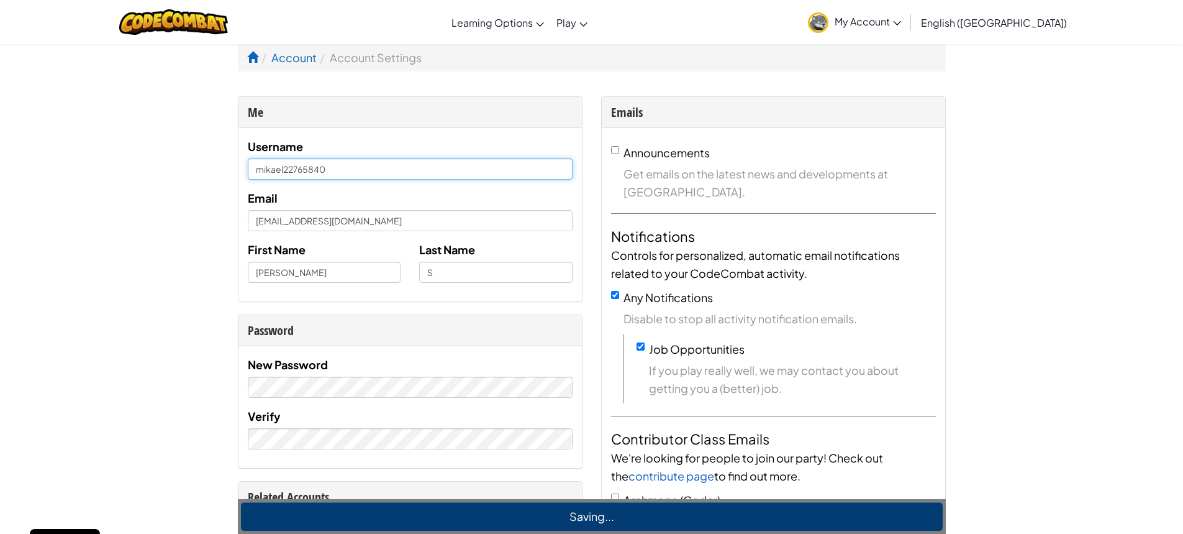
click at [295, 165] on input "mikael22765840" at bounding box center [410, 168] width 325 height 21
drag, startPoint x: 291, startPoint y: 165, endPoint x: 440, endPoint y: 178, distance: 149.7
click at [431, 170] on input "mikael22765840" at bounding box center [410, 168] width 325 height 21
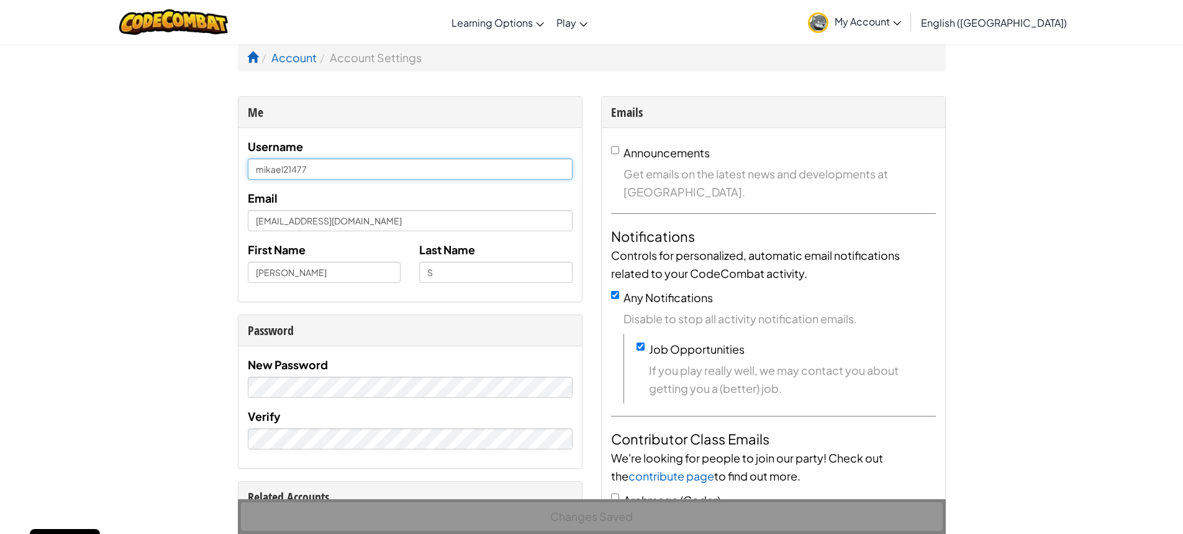
click at [354, 177] on input "mikael21477" at bounding box center [410, 168] width 325 height 21
type input "mikael21477"
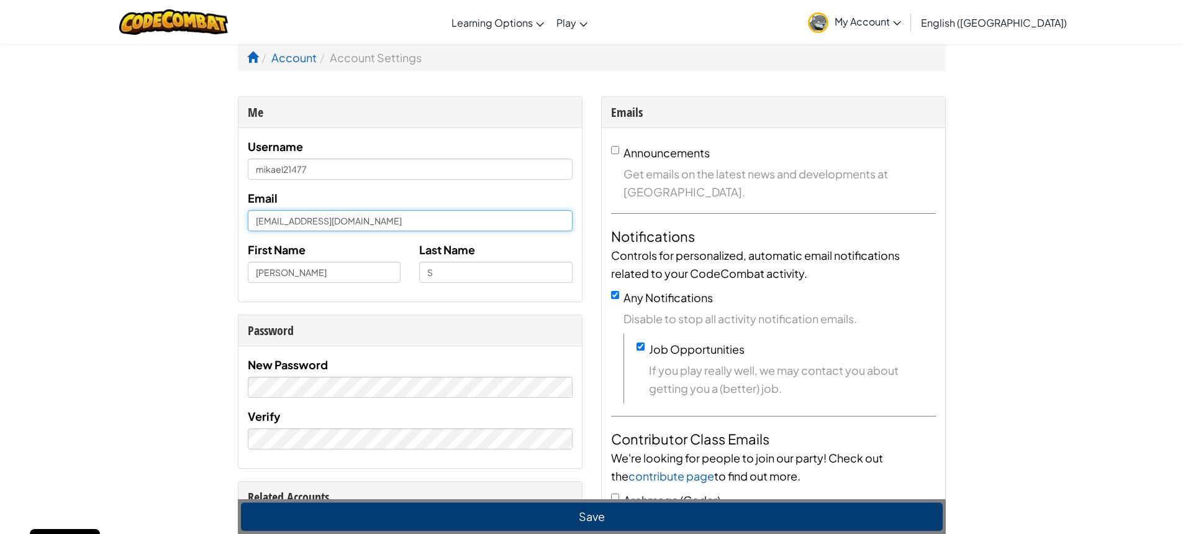
click at [373, 230] on input "sabomich@gmail.com" at bounding box center [410, 220] width 325 height 21
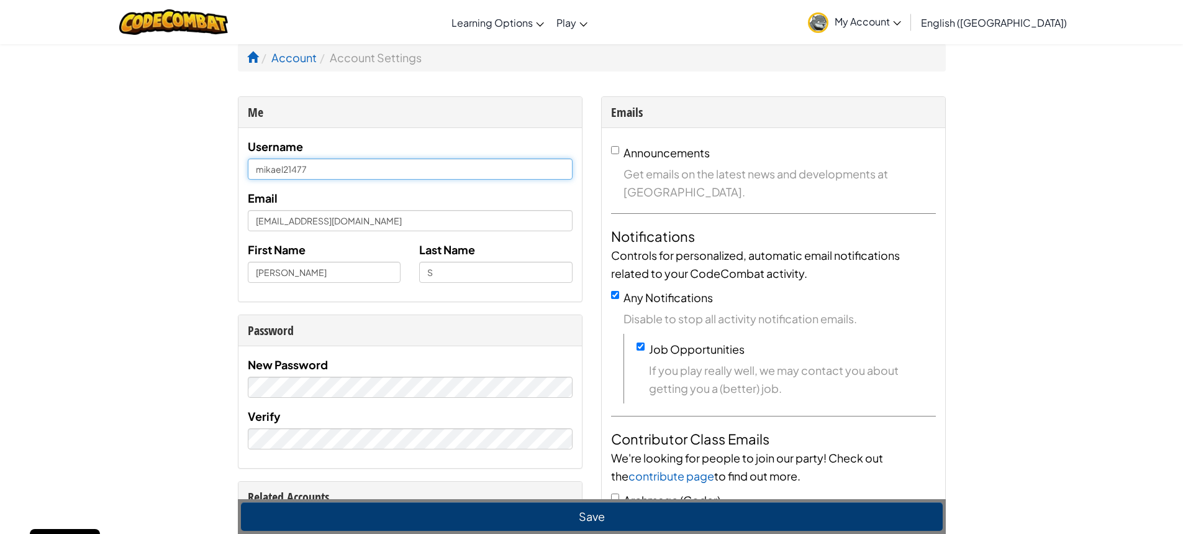
click at [333, 178] on input "mikael21477" at bounding box center [410, 168] width 325 height 21
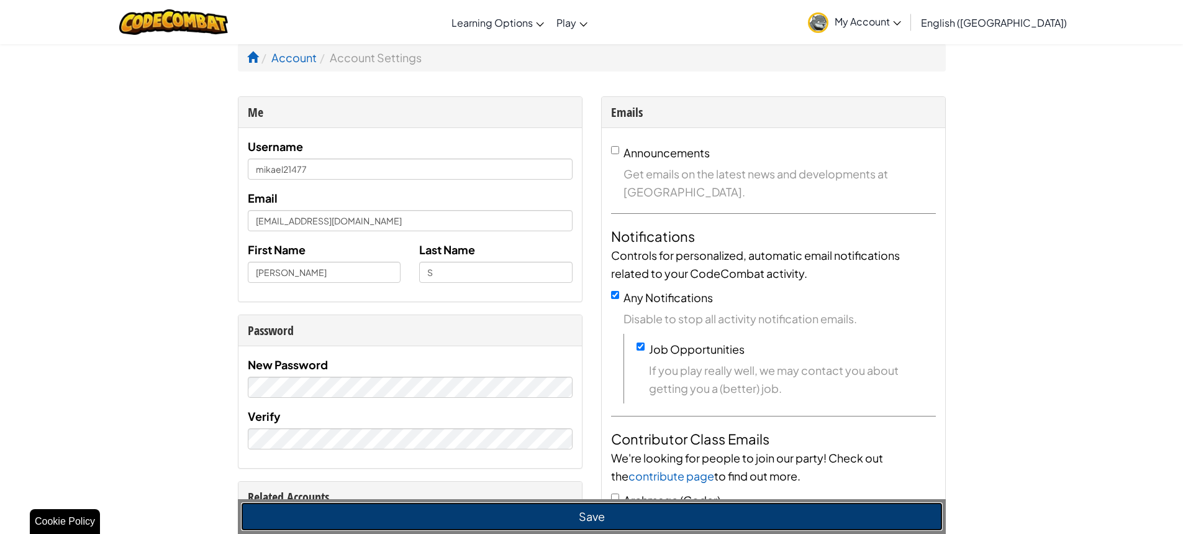
click at [586, 512] on button "Save" at bounding box center [592, 516] width 702 height 29
